Goal: Task Accomplishment & Management: Manage account settings

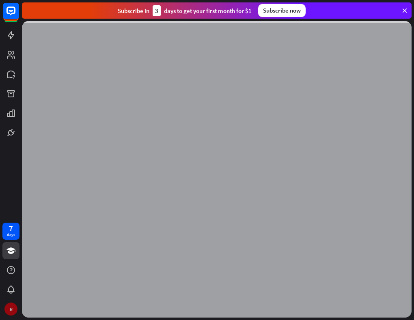
click at [12, 309] on div "R" at bounding box center [10, 309] width 13 height 13
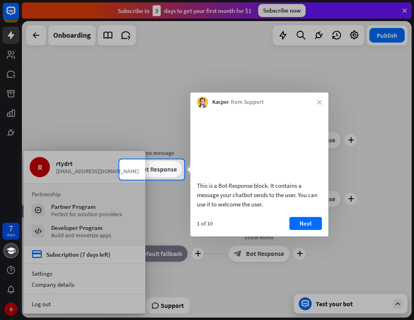
click at [68, 274] on div at bounding box center [207, 250] width 414 height 141
click at [313, 230] on button "Next" at bounding box center [305, 223] width 32 height 13
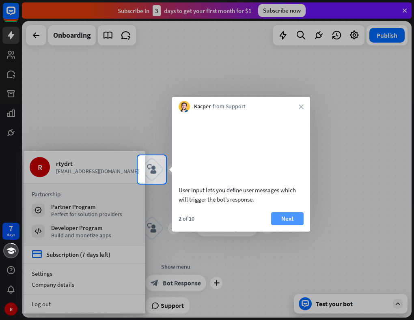
click at [283, 222] on div "User Input lets you define user messages which will trigger the bot’s response.…" at bounding box center [241, 171] width 138 height 119
click at [284, 224] on button "Next" at bounding box center [287, 218] width 32 height 13
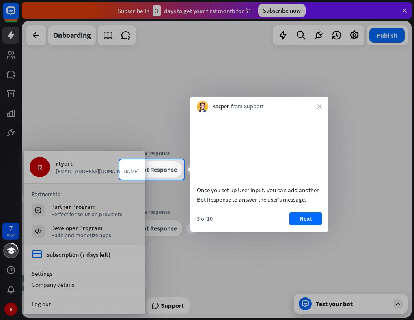
drag, startPoint x: 309, startPoint y: 112, endPoint x: 331, endPoint y: 106, distance: 22.7
click at [309, 113] on div "Kacper from Support close Once you set up User Input, you can add another Bot R…" at bounding box center [259, 164] width 138 height 135
click at [324, 106] on div "Kacper from Support close" at bounding box center [259, 104] width 138 height 15
click at [317, 106] on div "Kacper from Support close" at bounding box center [259, 104] width 138 height 15
click at [320, 106] on icon "close" at bounding box center [319, 106] width 5 height 5
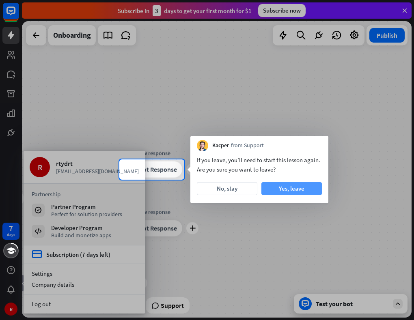
click at [279, 184] on button "Yes, leave" at bounding box center [291, 188] width 60 height 13
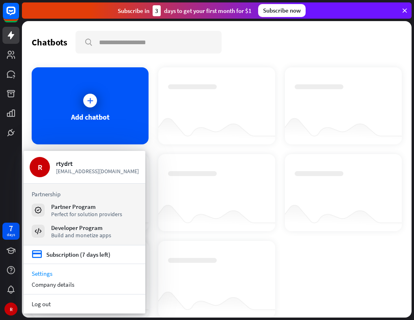
click at [63, 275] on link "Settings" at bounding box center [85, 273] width 122 height 11
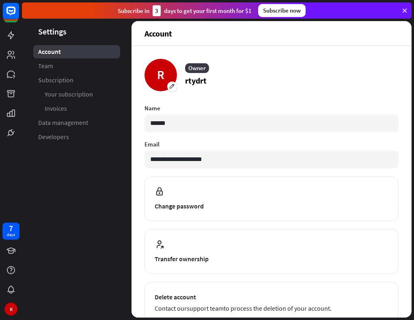
click at [207, 71] on div "Owner" at bounding box center [197, 68] width 24 height 10
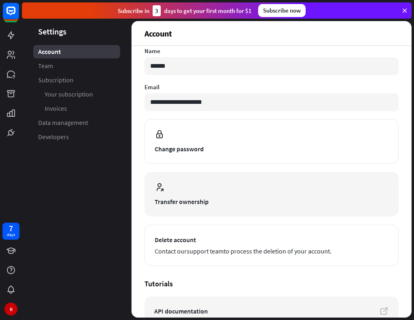
scroll to position [119, 0]
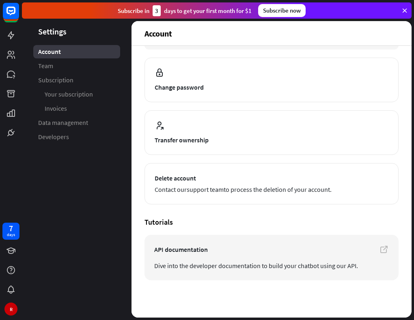
click at [117, 175] on aside "Settings Account Team Subscription Your subscription Invoices Data management D…" at bounding box center [77, 169] width 110 height 297
